Goal: Transaction & Acquisition: Purchase product/service

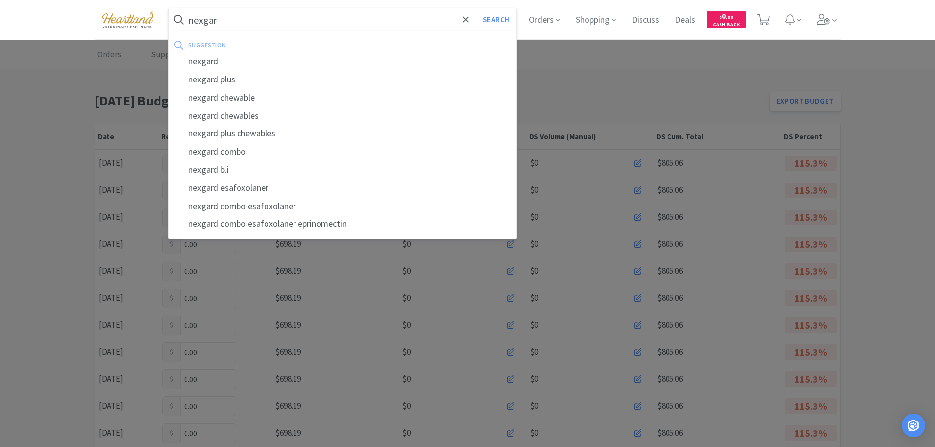
type input "nexgar"
click at [476, 8] on button "Search" at bounding box center [496, 19] width 41 height 23
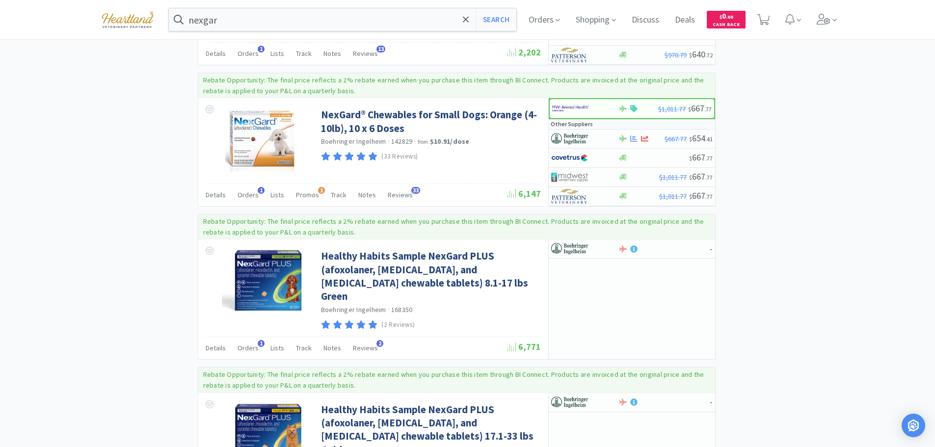
scroll to position [1816, 0]
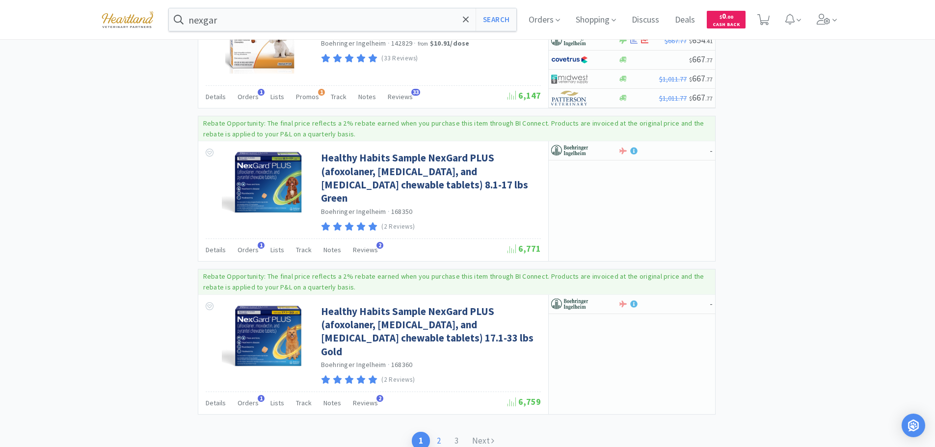
click at [439, 432] on link "2" at bounding box center [439, 441] width 18 height 18
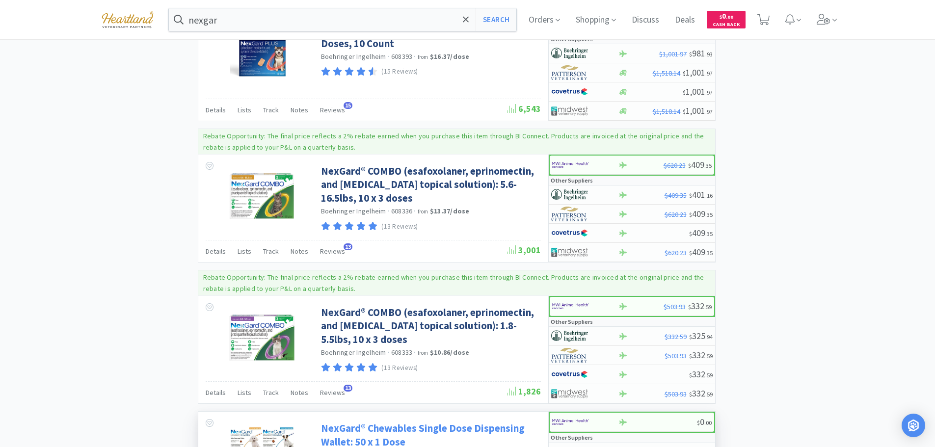
scroll to position [883, 0]
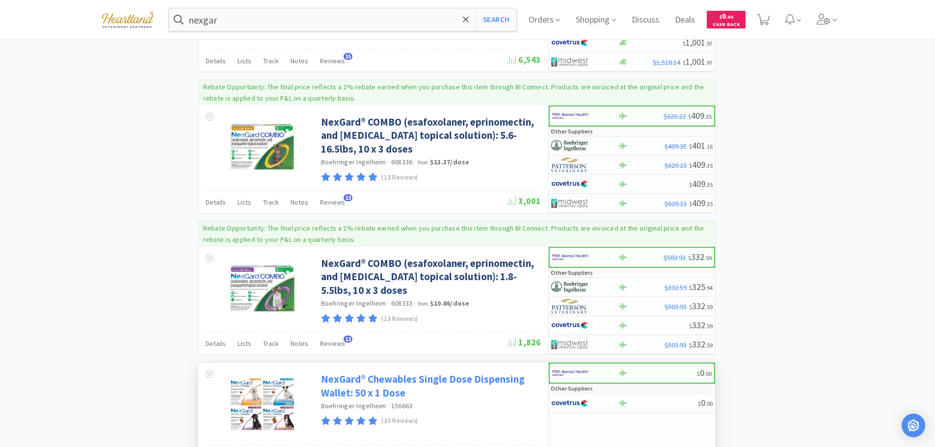
click at [376, 372] on link "NexGard® Chewables Single Dose Dispensing Wallet: 50 x 1 Dose" at bounding box center [429, 385] width 217 height 27
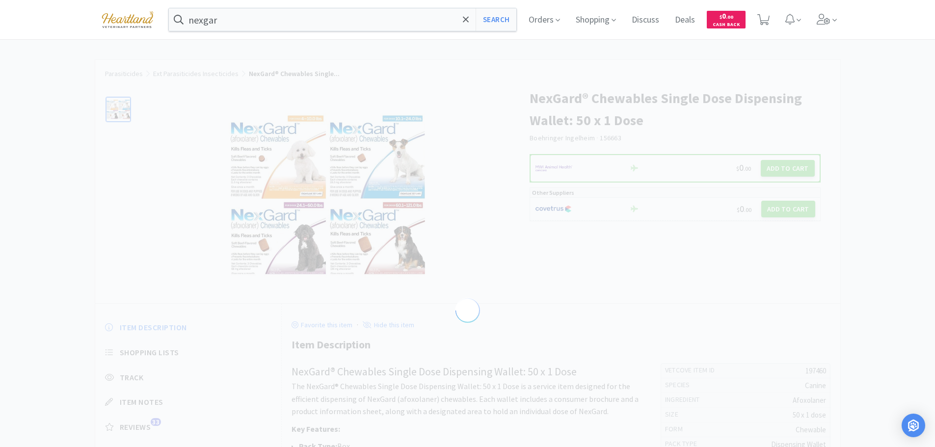
select select "197460"
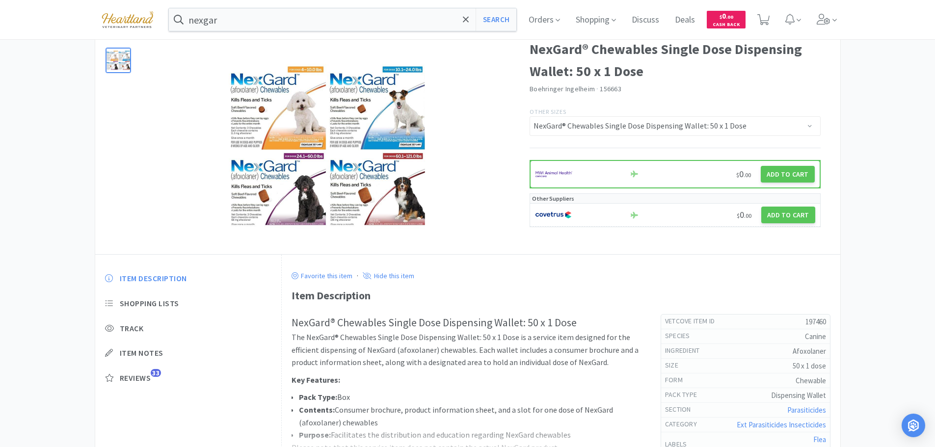
scroll to position [147, 0]
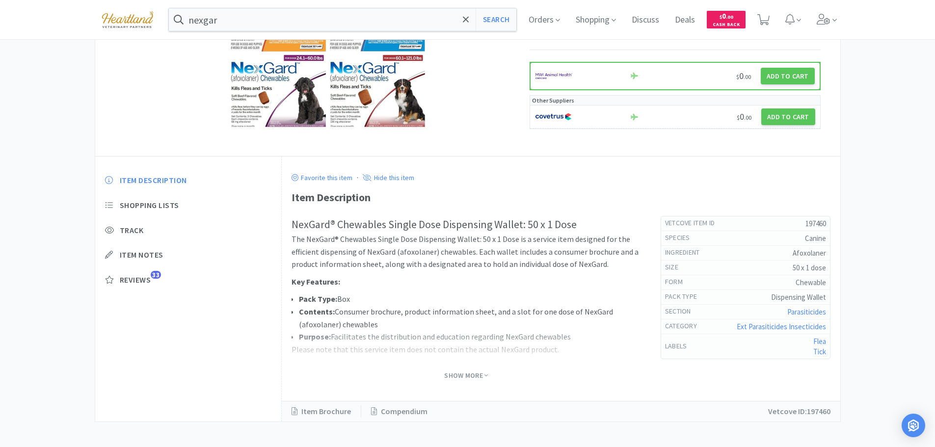
click at [470, 371] on span "Show More" at bounding box center [466, 375] width 44 height 13
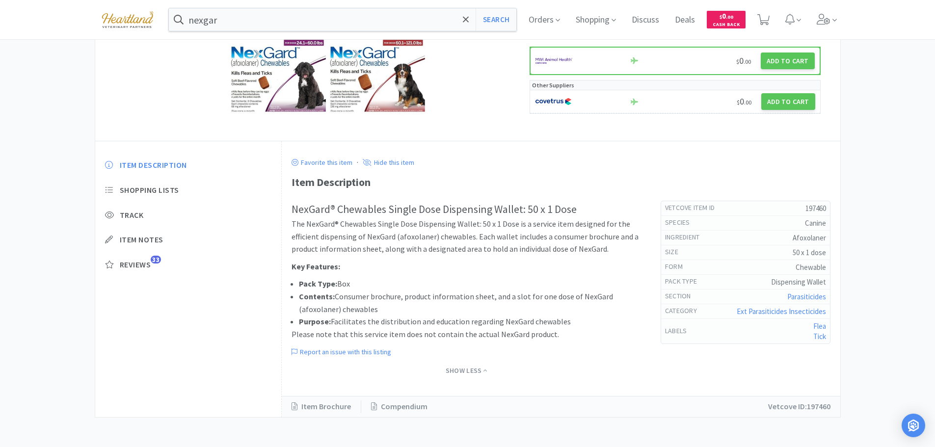
scroll to position [0, 0]
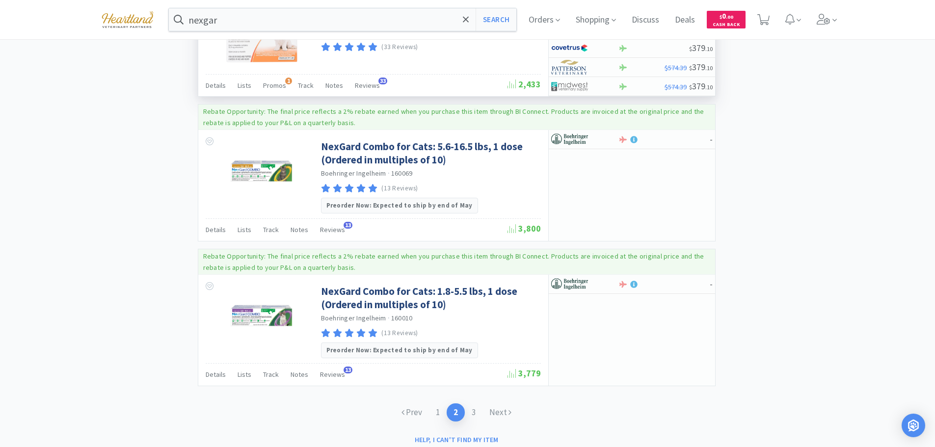
scroll to position [1821, 0]
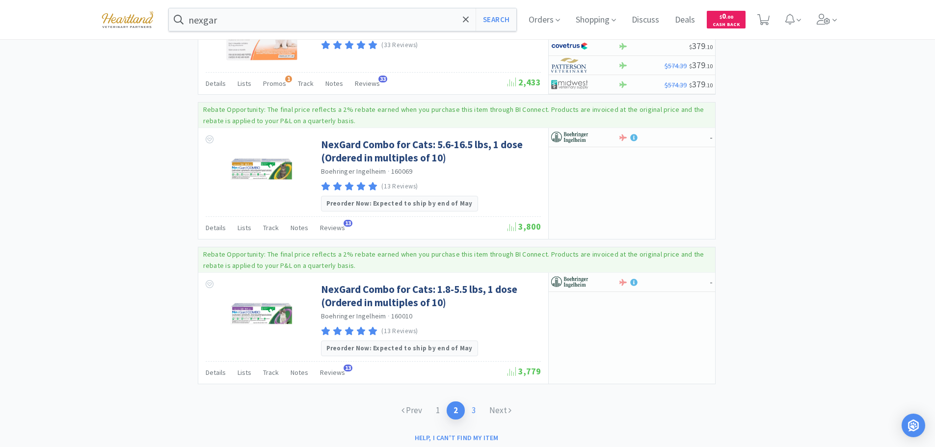
click at [476, 401] on link "3" at bounding box center [474, 410] width 18 height 18
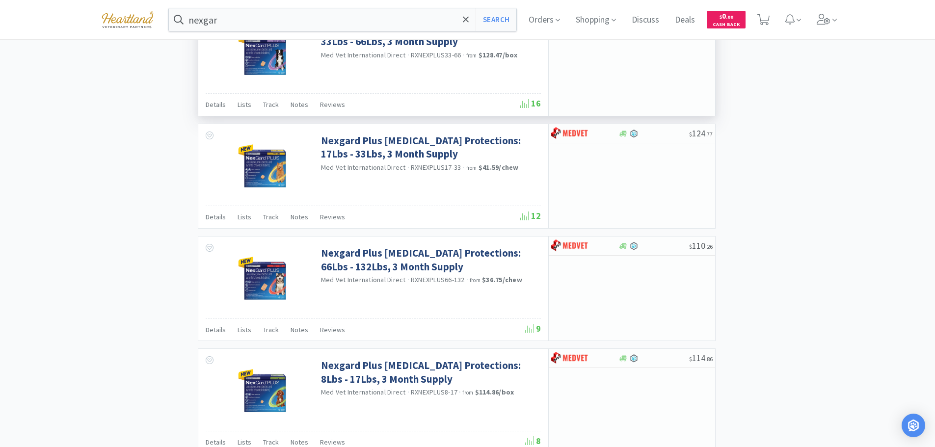
scroll to position [736, 0]
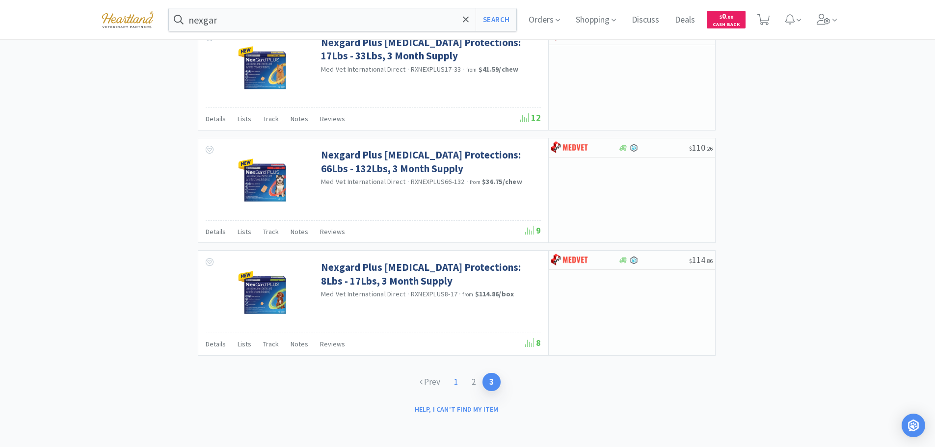
click at [455, 381] on link "1" at bounding box center [456, 382] width 18 height 18
